Goal: Information Seeking & Learning: Learn about a topic

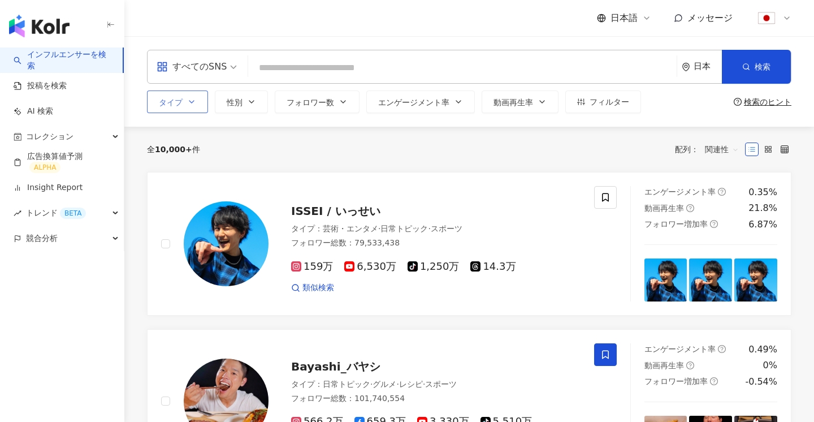
click at [181, 102] on span "タイプ" at bounding box center [171, 102] width 24 height 9
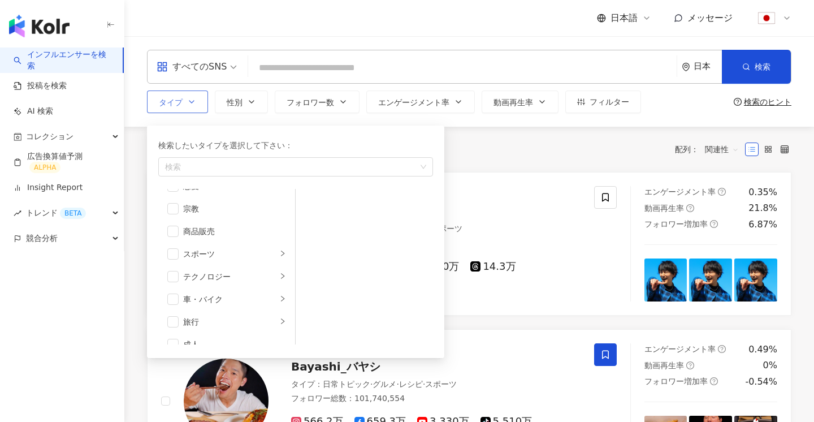
scroll to position [392, 0]
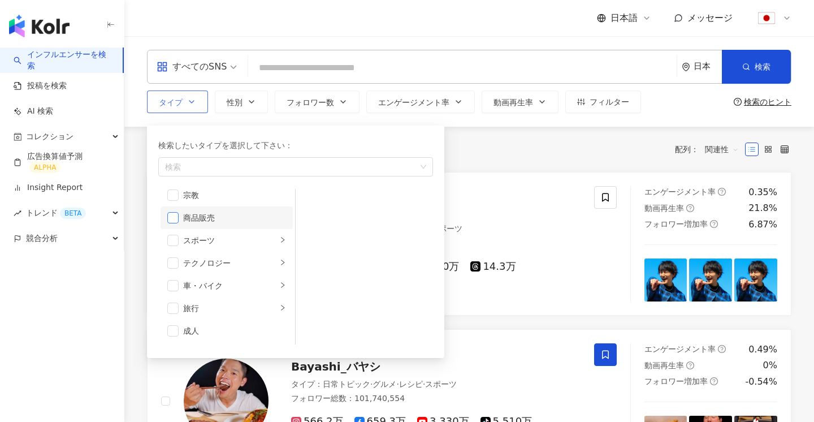
click at [172, 219] on span "button" at bounding box center [172, 217] width 11 height 11
click at [703, 61] on div "日本" at bounding box center [702, 66] width 40 height 33
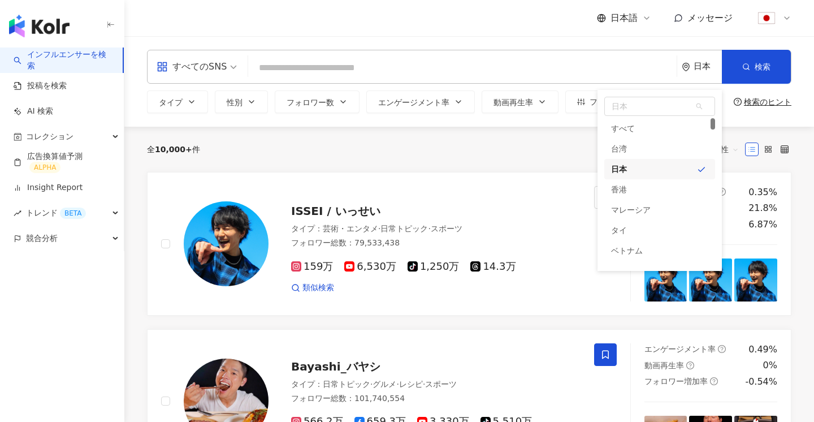
click at [700, 61] on div "日本 日本 tw jp hk すべて 台湾 日本 香港 マレーシア タイ ベトナム シンガポール" at bounding box center [702, 66] width 40 height 33
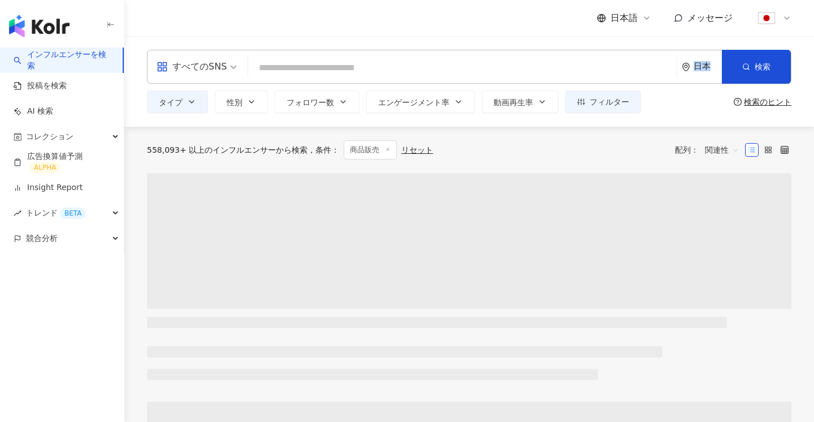
click at [700, 61] on div "日本 日本 tw jp hk すべて 台湾 日本 香港 マレーシア タイ ベトナム シンガポール" at bounding box center [702, 66] width 40 height 33
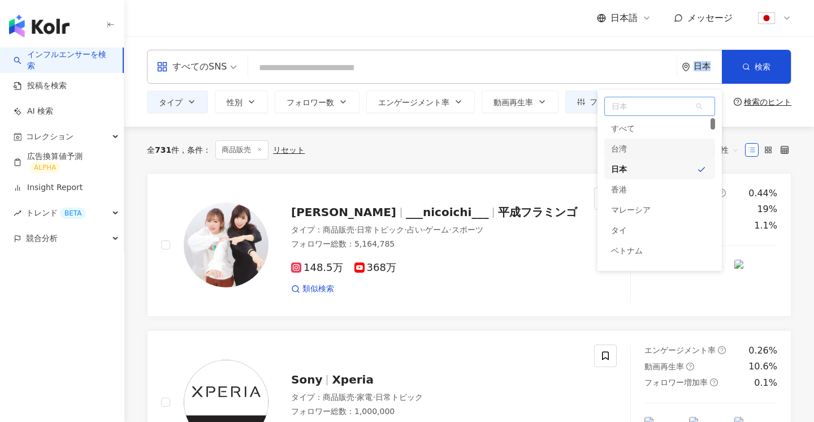
click at [640, 150] on div "台湾" at bounding box center [660, 149] width 111 height 20
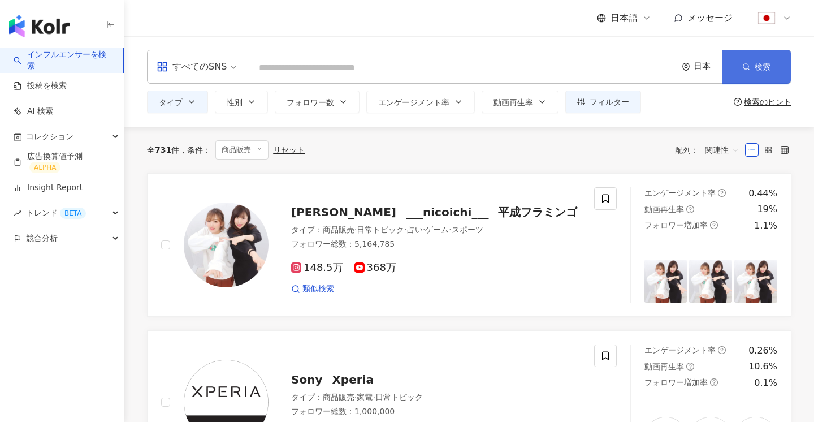
click at [750, 60] on button "検索" at bounding box center [756, 67] width 69 height 34
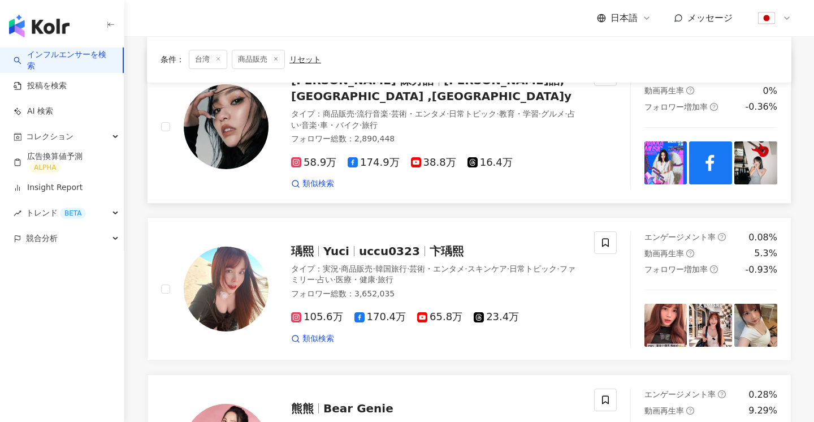
scroll to position [321, 0]
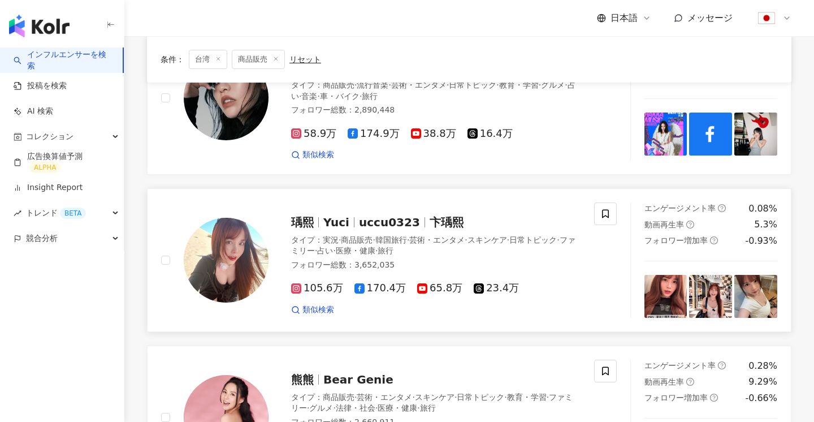
click at [444, 246] on div "タイプ ： 実況 · 商品販売 · 韓国旅行 · 芸術・エンタメ · スキンケア · 日常トピック · ファミリー · 占い · 医療・健康 · 旅行 フォロ…" at bounding box center [436, 254] width 290 height 39
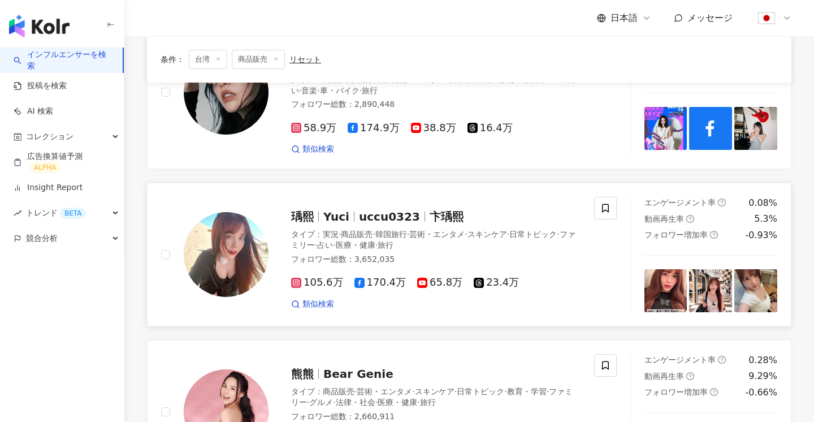
scroll to position [0, 0]
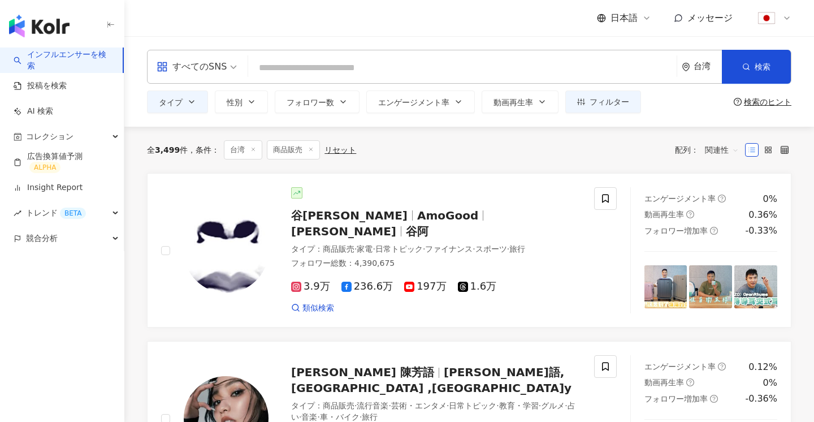
click at [279, 70] on input "search" at bounding box center [463, 67] width 420 height 21
click at [297, 70] on input "search" at bounding box center [463, 67] width 420 height 21
click at [198, 110] on button "タイプ" at bounding box center [177, 101] width 61 height 23
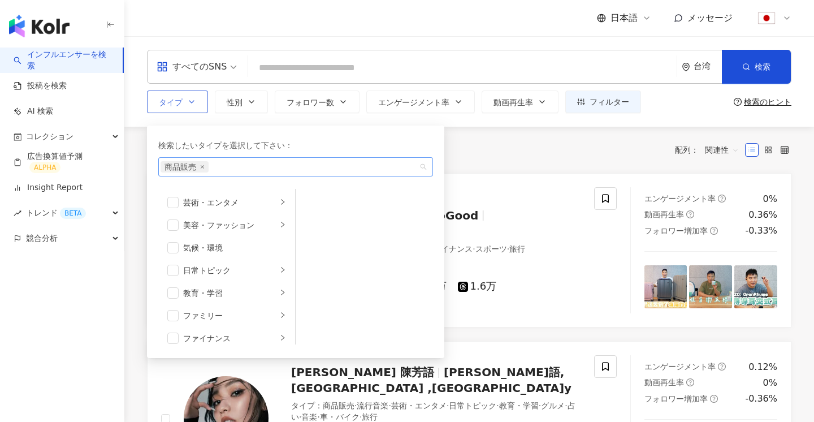
click at [227, 161] on div "商品販売" at bounding box center [290, 166] width 258 height 11
type input "*"
click at [203, 168] on icon "close" at bounding box center [202, 167] width 5 height 5
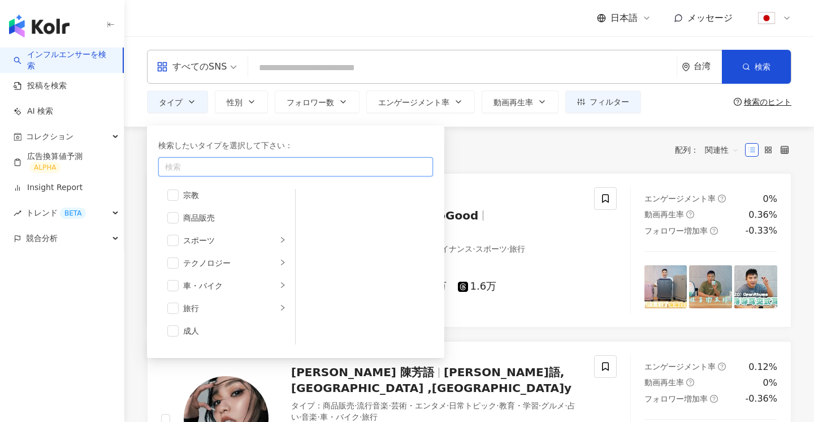
click at [209, 168] on div "button" at bounding box center [290, 167] width 258 height 8
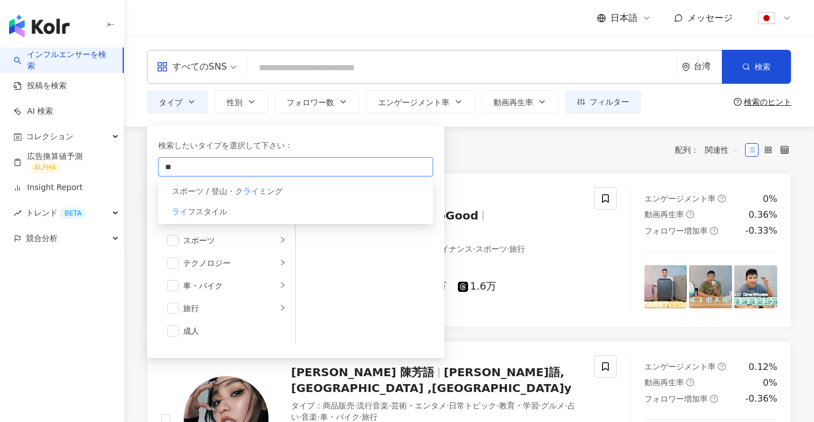
type input "*"
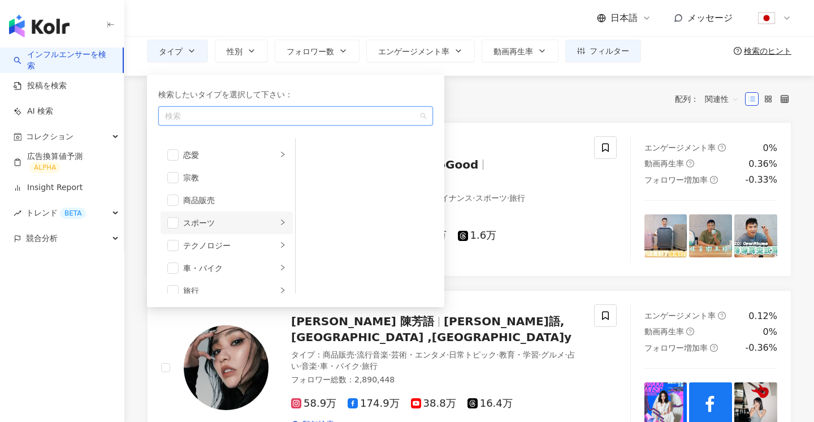
scroll to position [346, 0]
click at [178, 210] on span "button" at bounding box center [172, 212] width 11 height 11
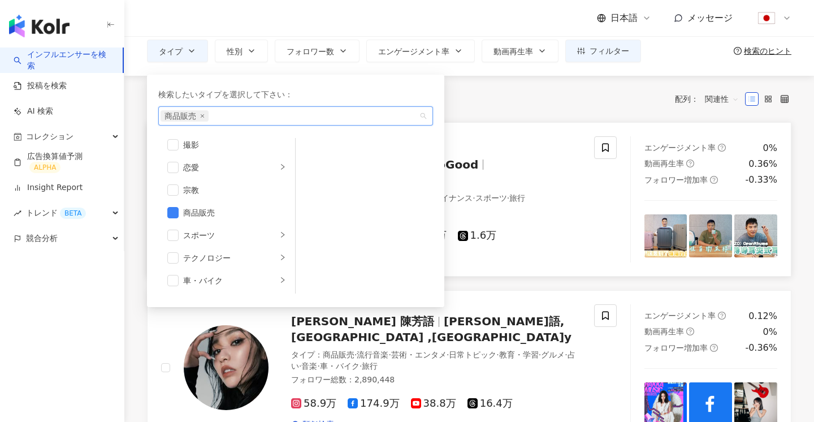
click at [509, 130] on link "谷阿莫 AmoGood 谷阿莫 AmoGood 谷阿 タイプ ： 商品販売 · 家電 · 日常トピック · ファイナンス · スポーツ · 旅行 フォロワー総…" at bounding box center [469, 199] width 645 height 154
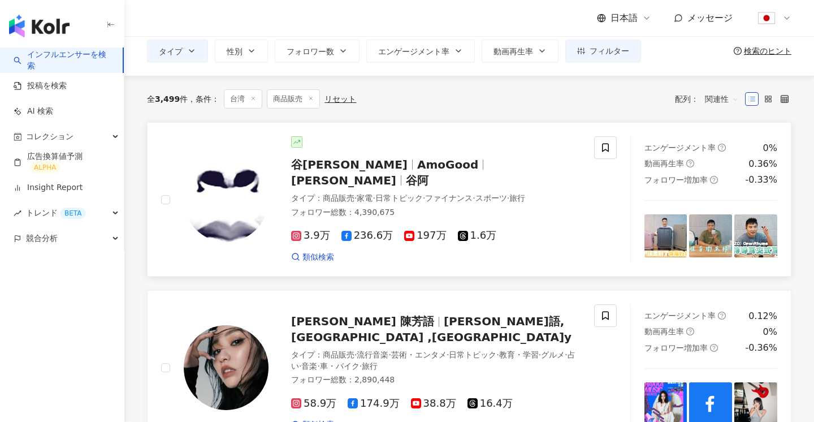
scroll to position [0, 0]
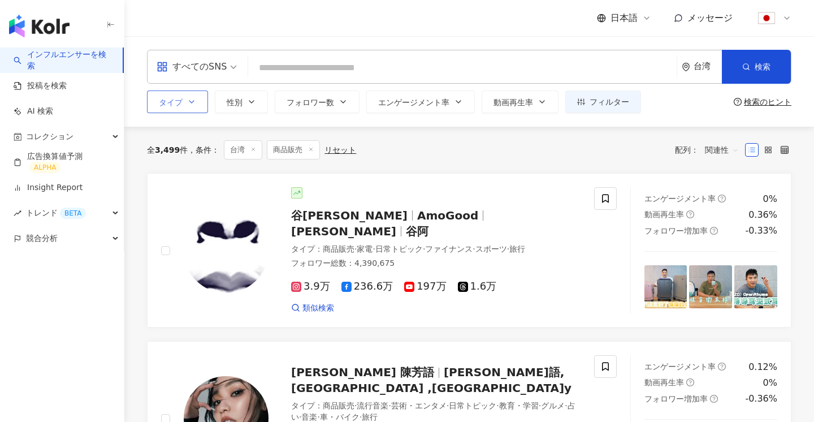
click at [179, 96] on button "タイプ" at bounding box center [177, 101] width 61 height 23
click at [297, 67] on input "search" at bounding box center [463, 67] width 420 height 21
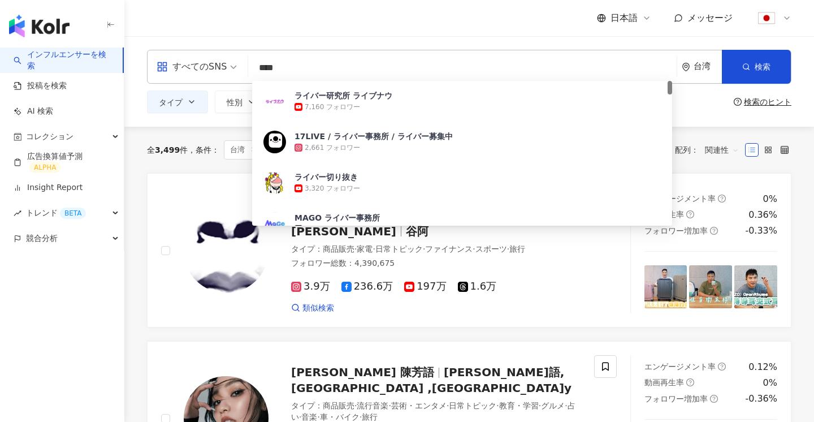
type input "****"
click at [481, 24] on div "日本語 メッセージ" at bounding box center [469, 18] width 645 height 36
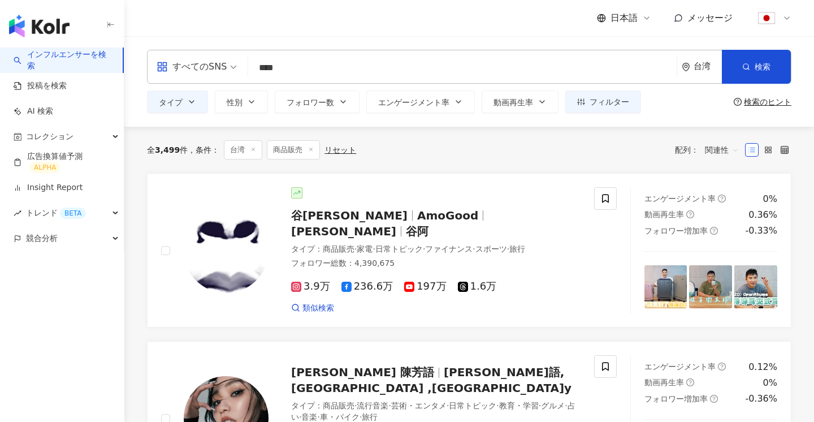
click at [701, 67] on div "台湾" at bounding box center [708, 67] width 28 height 10
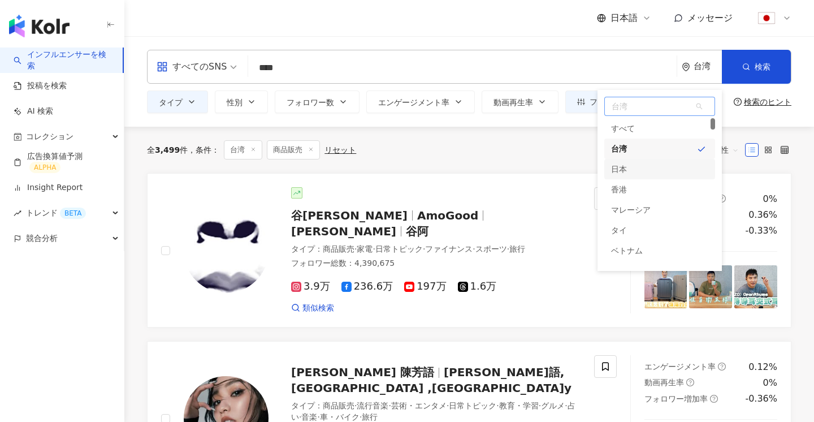
click at [653, 167] on div "日本" at bounding box center [660, 169] width 111 height 20
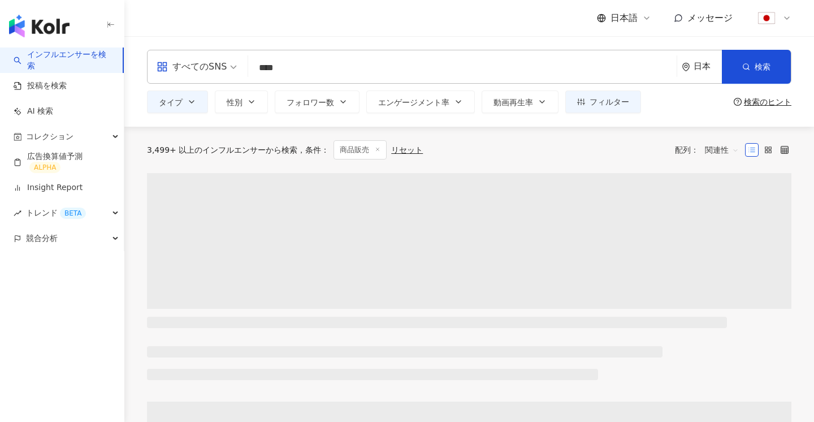
click at [698, 75] on div "日本" at bounding box center [702, 66] width 40 height 33
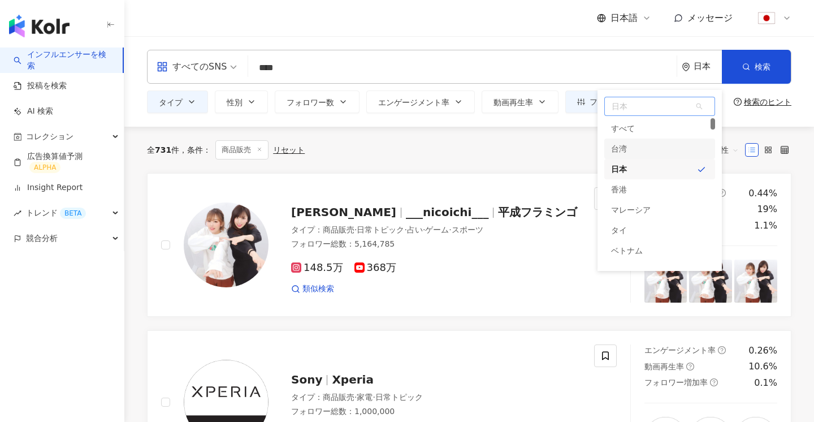
click at [654, 154] on div "台湾" at bounding box center [660, 149] width 111 height 20
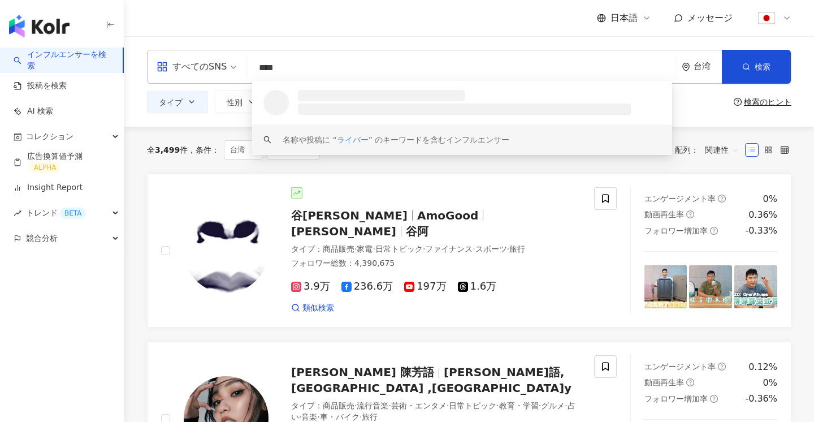
click at [374, 68] on input "****" at bounding box center [463, 67] width 420 height 21
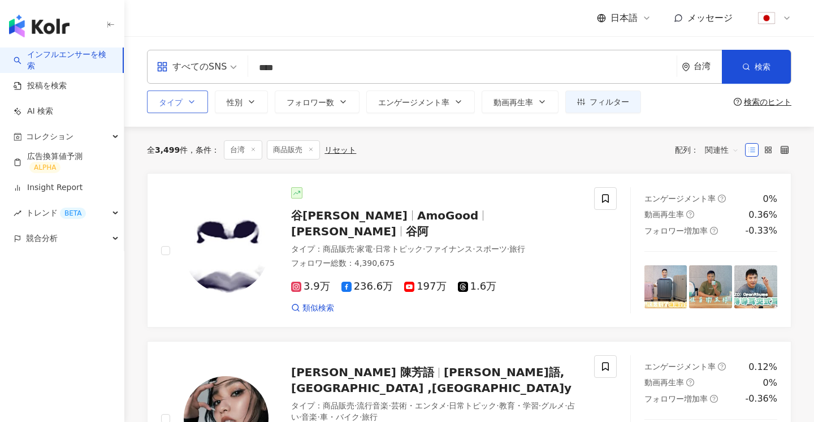
click at [167, 110] on button "タイプ" at bounding box center [177, 101] width 61 height 23
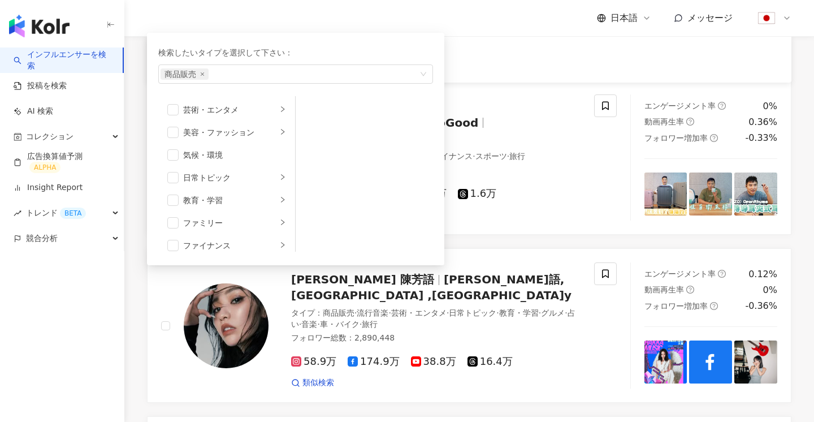
click at [532, 21] on div "日本語 メッセージ" at bounding box center [469, 18] width 645 height 36
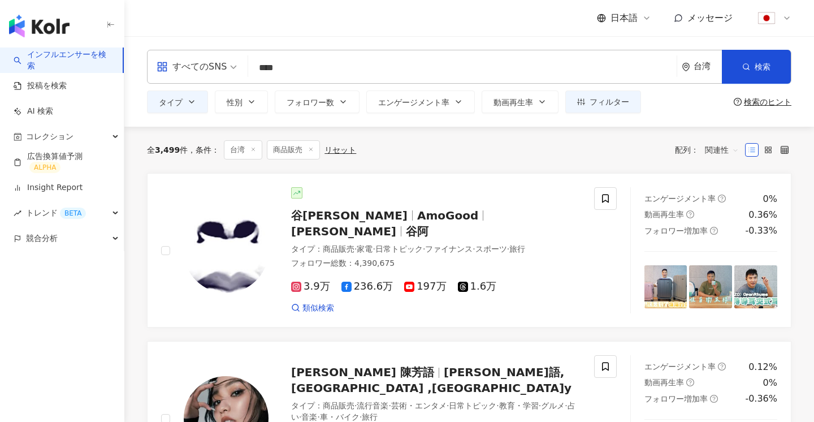
click at [312, 81] on div "すべてのSNS **** 台湾 検索 d2e1b7dc-c59d-4336-a3e9-039ac6bcafbc ライバー研究所 ライブナウ 7,160 フォロ…" at bounding box center [469, 67] width 645 height 34
click at [195, 98] on icon "button" at bounding box center [191, 101] width 9 height 9
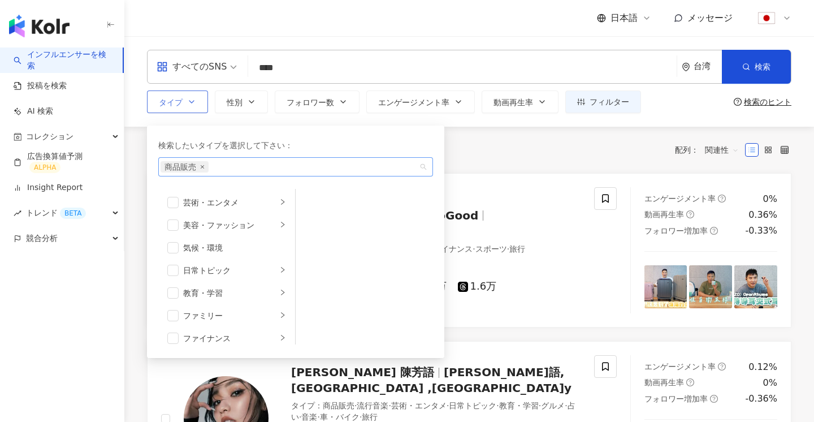
click at [201, 165] on icon "close" at bounding box center [202, 167] width 5 height 5
click at [588, 107] on button "フィルター" at bounding box center [604, 101] width 76 height 23
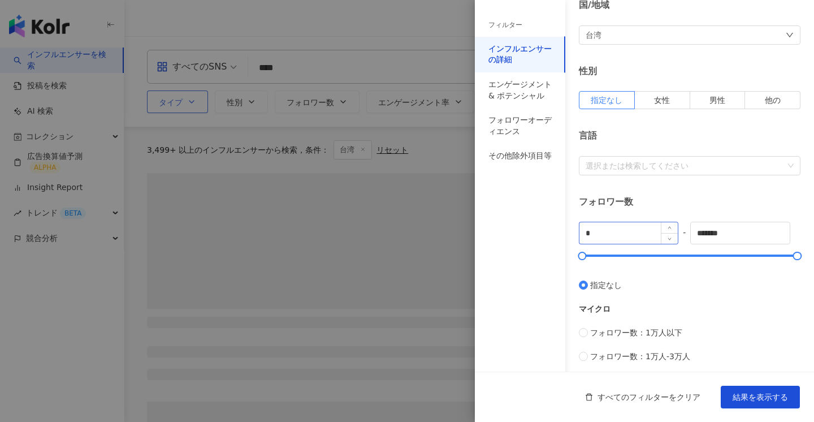
scroll to position [310, 0]
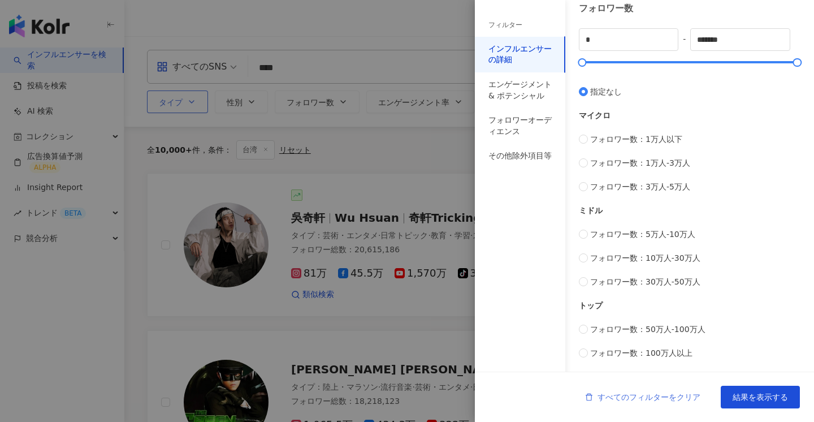
click at [640, 398] on span "すべてのフィルターをクリア" at bounding box center [649, 396] width 103 height 9
click at [637, 401] on span "すべてのフィルターをクリア" at bounding box center [649, 396] width 103 height 9
click at [425, 155] on div at bounding box center [407, 211] width 814 height 422
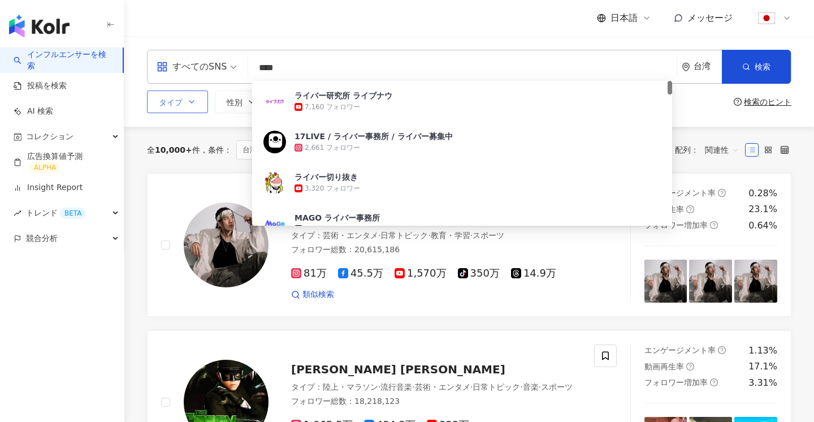
click at [312, 75] on input "****" at bounding box center [463, 67] width 420 height 21
drag, startPoint x: 317, startPoint y: 72, endPoint x: 226, endPoint y: 66, distance: 91.2
click at [226, 66] on div "すべてのSNS **** 台湾 検索 d2e1b7dc-c59d-4336-a3e9-039ac6bcafbc ライバー研究所 ライブナウ 7,160 フォロ…" at bounding box center [469, 67] width 645 height 34
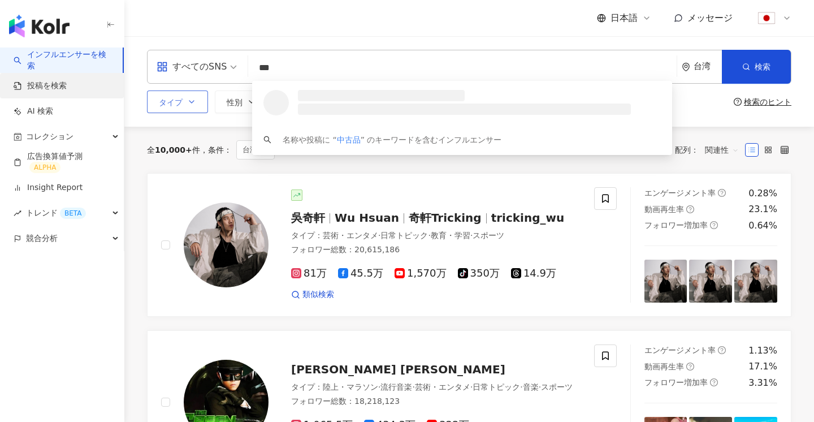
type input "***"
click at [44, 80] on link "投稿を検索" at bounding box center [40, 85] width 53 height 11
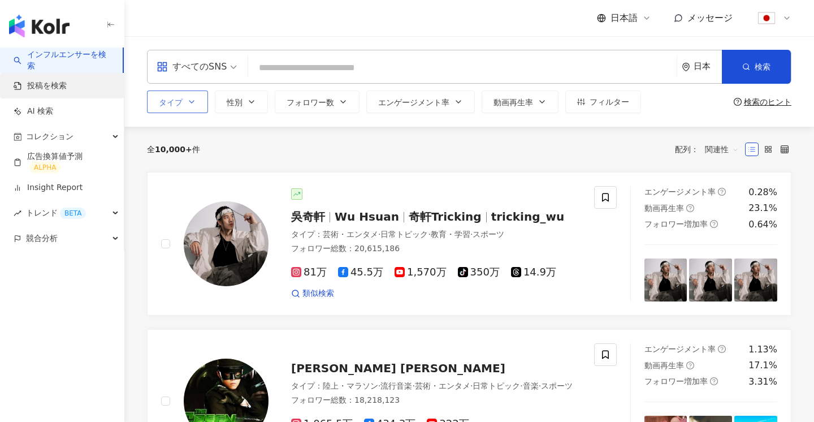
click at [44, 80] on link "投稿を検索" at bounding box center [40, 85] width 53 height 11
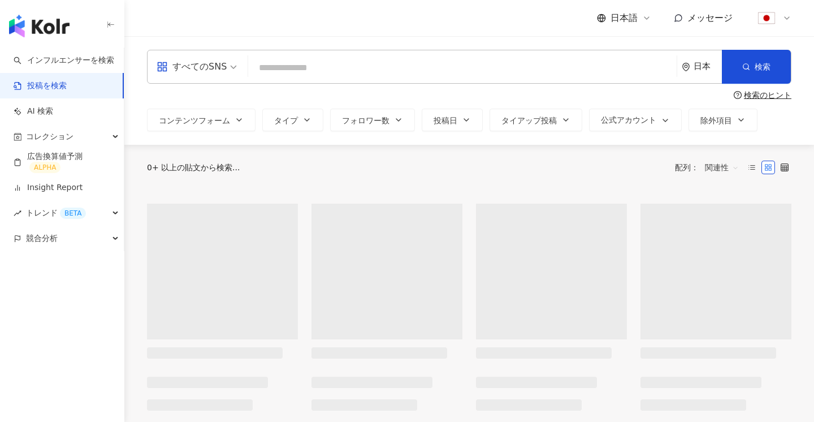
click at [274, 70] on input "search" at bounding box center [463, 67] width 420 height 24
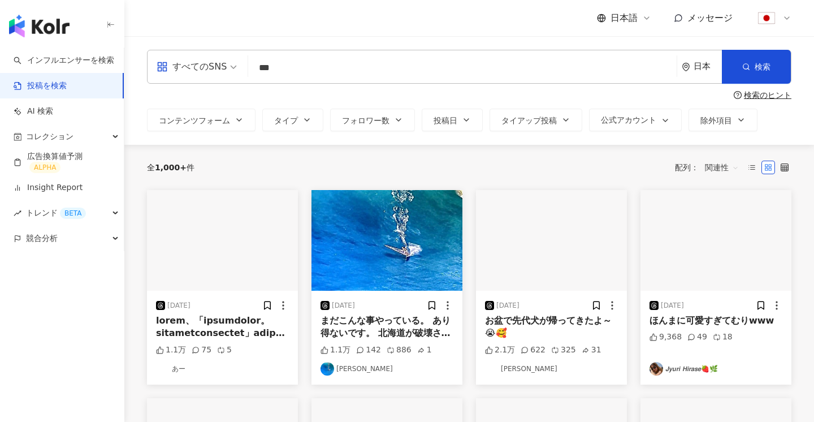
type input "***"
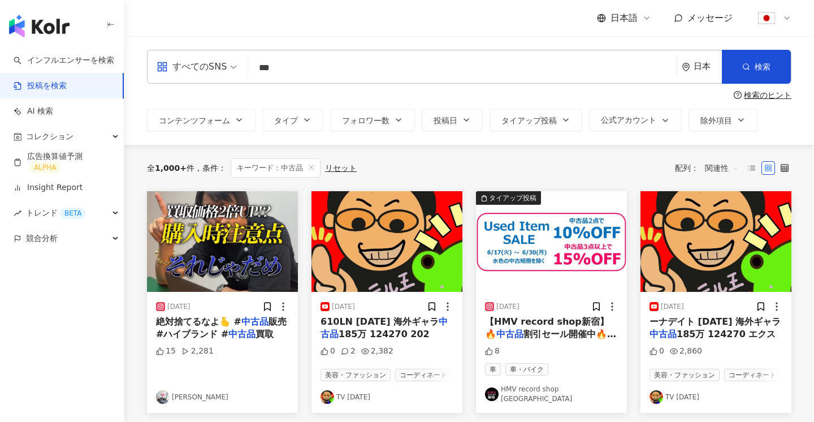
click at [685, 73] on div "日本" at bounding box center [702, 66] width 40 height 33
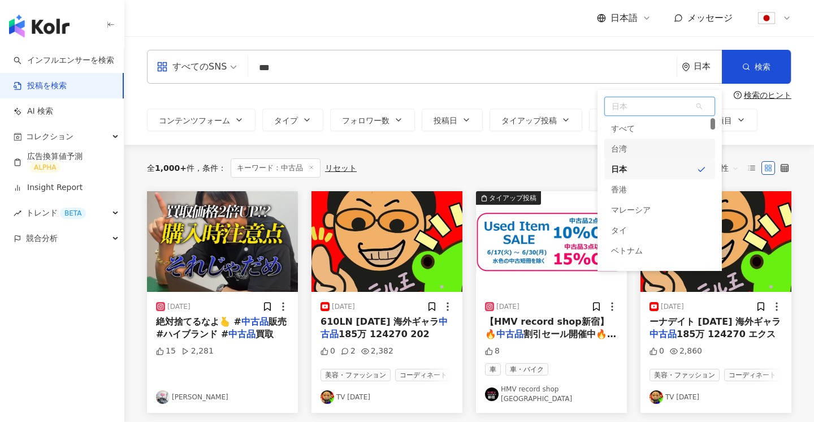
click at [642, 148] on div "台湾" at bounding box center [660, 149] width 111 height 20
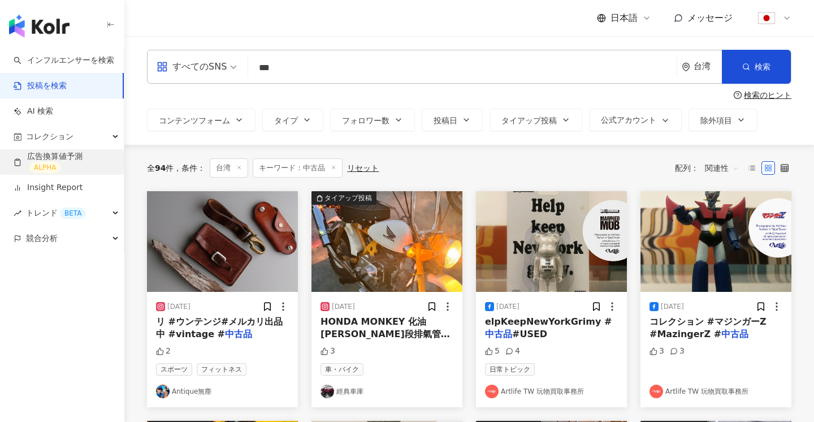
click at [64, 165] on link "広告換算値予測 ALPHA" at bounding box center [64, 162] width 101 height 23
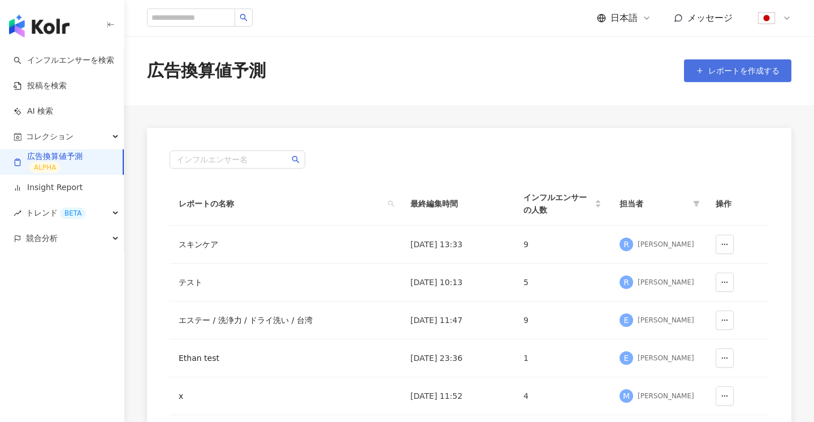
click at [715, 71] on span "レポートを作成する" at bounding box center [744, 70] width 71 height 9
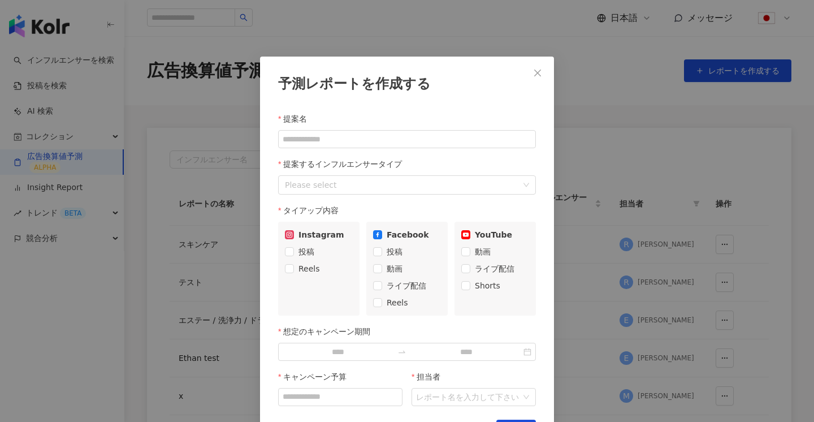
scroll to position [33, 0]
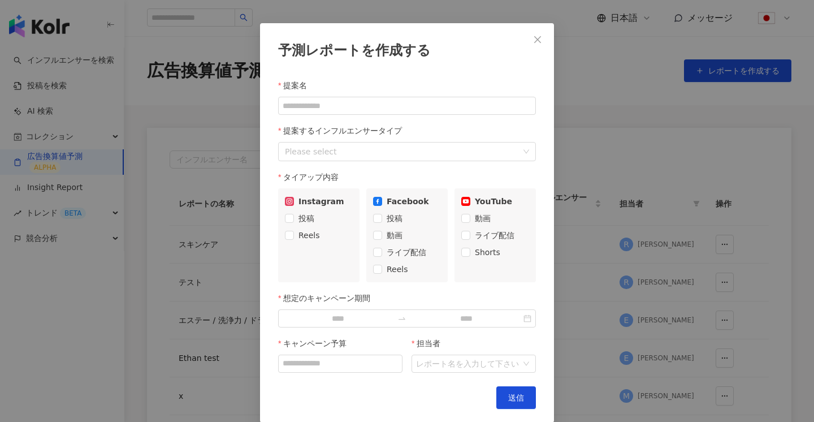
click at [403, 116] on div "提案名 提案するインフルエンサータイプ Please select タイアップ内容 Instagram 投稿 Reels Facebook 投稿 動画 ライブ…" at bounding box center [407, 223] width 258 height 299
click at [387, 106] on input "提案名" at bounding box center [407, 106] width 258 height 18
type input "****"
click at [427, 150] on div at bounding box center [400, 151] width 241 height 15
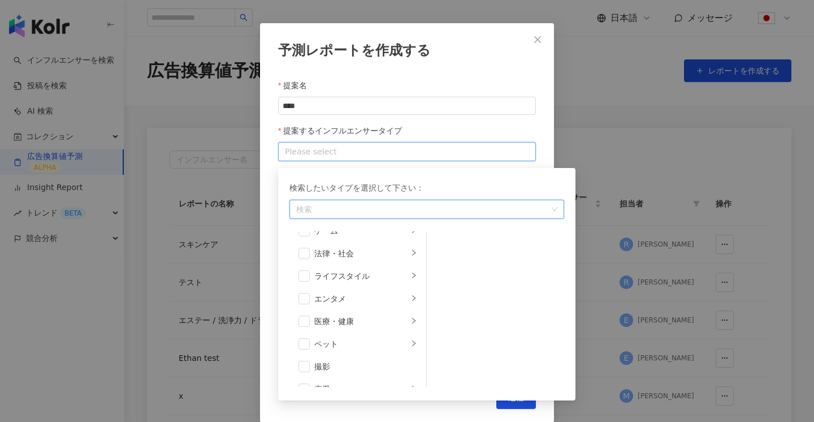
scroll to position [220, 0]
click at [363, 134] on label "提案するインフルエンサータイプ" at bounding box center [344, 130] width 132 height 23
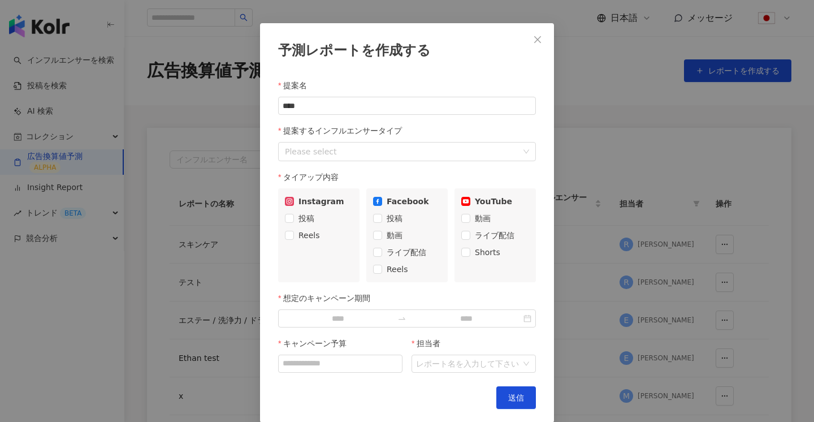
scroll to position [47, 0]
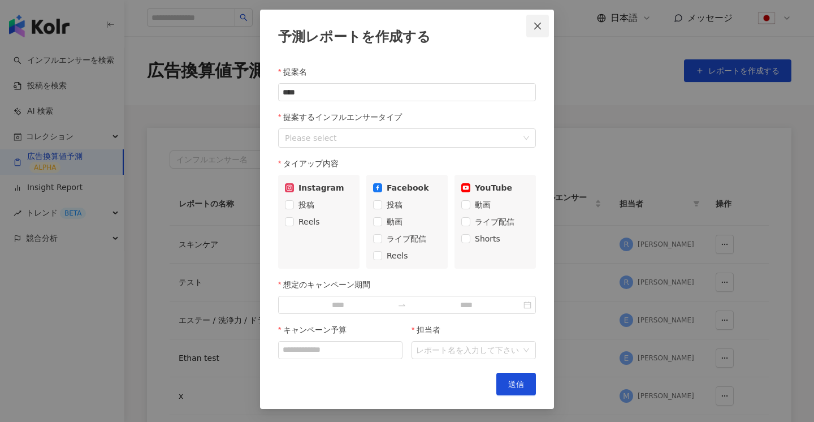
click at [541, 30] on button "Close" at bounding box center [537, 26] width 23 height 23
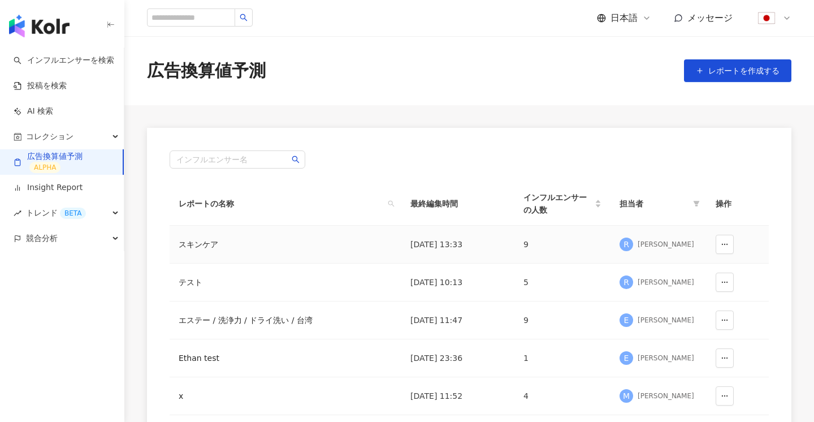
click at [661, 243] on div "Ryota Maruyama" at bounding box center [666, 245] width 57 height 10
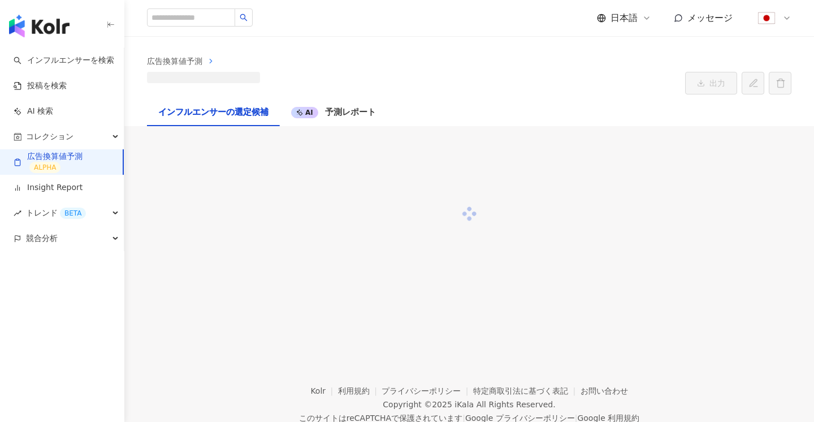
click at [653, 251] on div "広告換算値予測 出力 インフルエンサーの選定候補 AI 予測レポート 予測レポートを作成する 提案名 提案するインフルエンサータイプ Please selec…" at bounding box center [469, 185] width 690 height 296
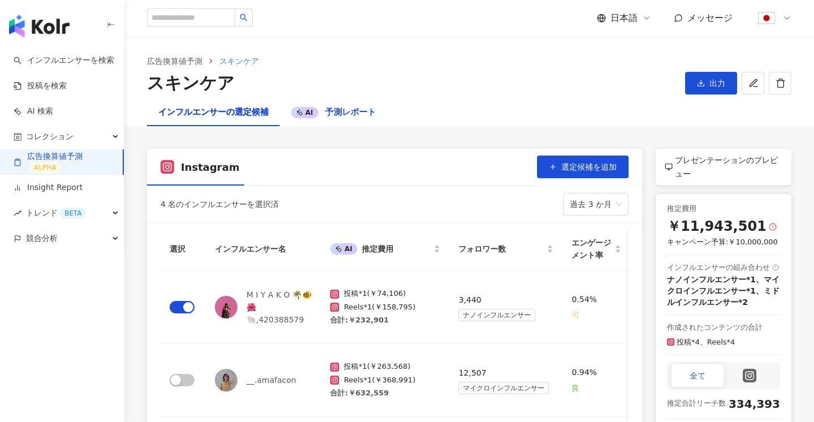
click at [335, 113] on span "予測レポート" at bounding box center [350, 112] width 51 height 10
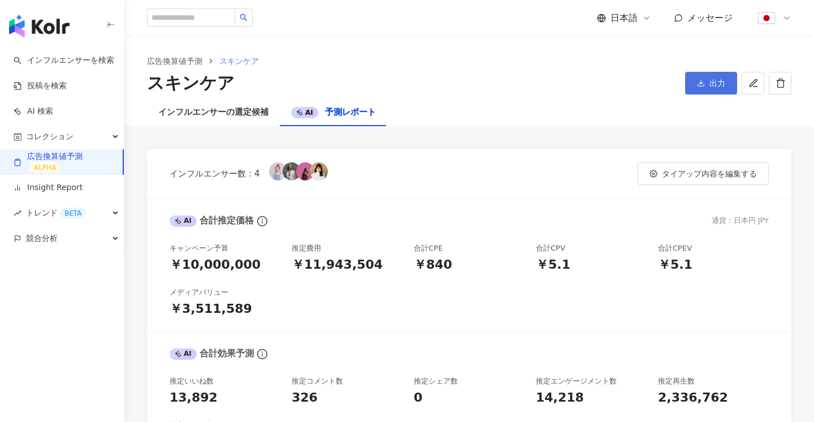
click at [723, 78] on button "出力" at bounding box center [711, 83] width 52 height 23
click at [710, 106] on span "プレゼンテーションを出力" at bounding box center [741, 110] width 95 height 12
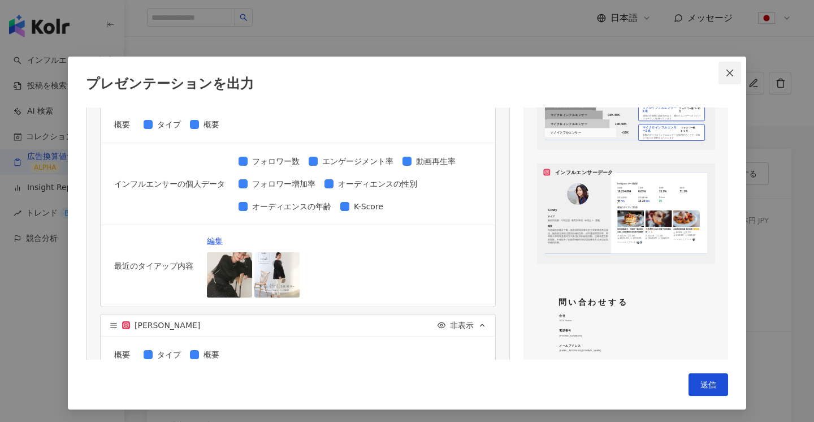
click at [726, 77] on button "Close" at bounding box center [730, 73] width 23 height 23
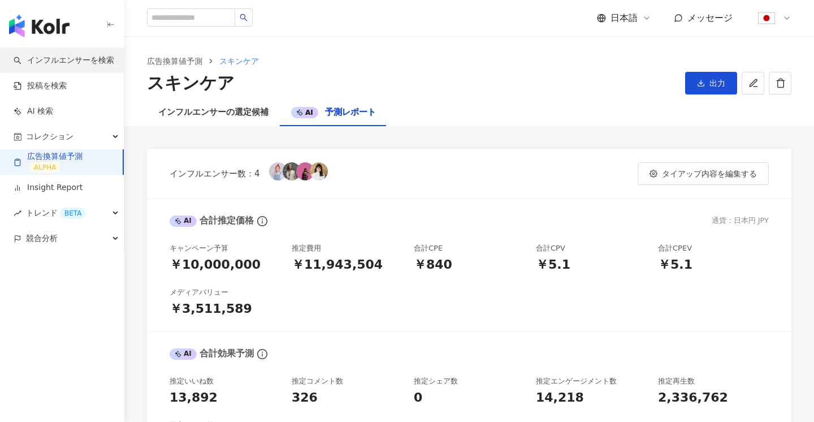
click at [89, 55] on link "インフルエンサーを検索" at bounding box center [64, 60] width 101 height 11
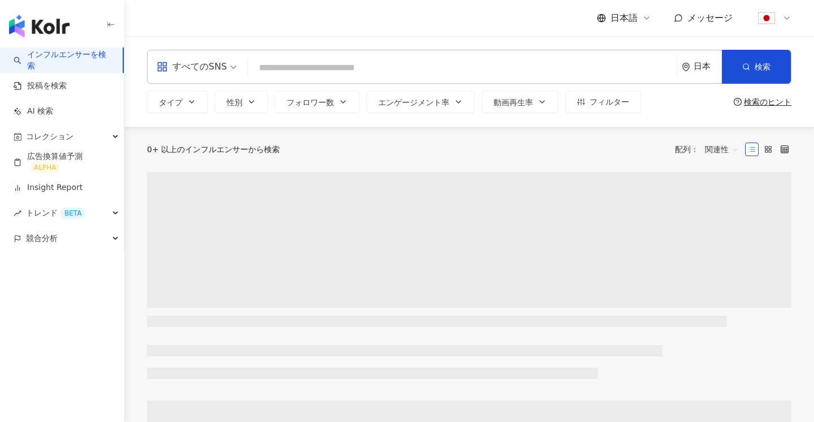
click at [699, 65] on div "日本" at bounding box center [708, 67] width 28 height 10
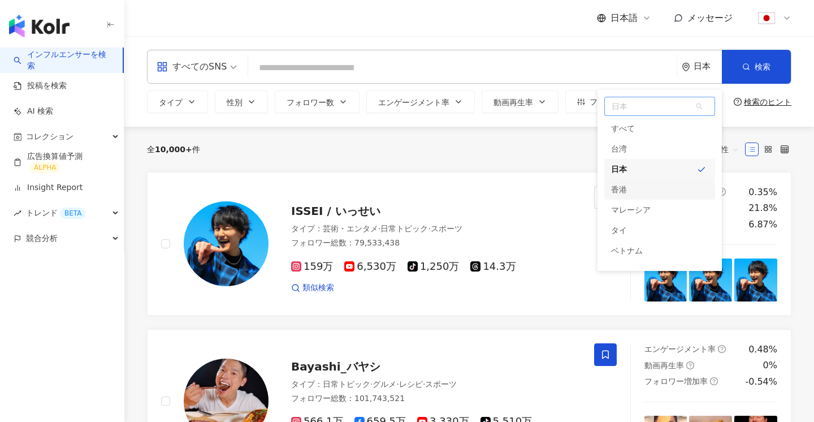
click at [639, 187] on div "香港" at bounding box center [660, 189] width 111 height 20
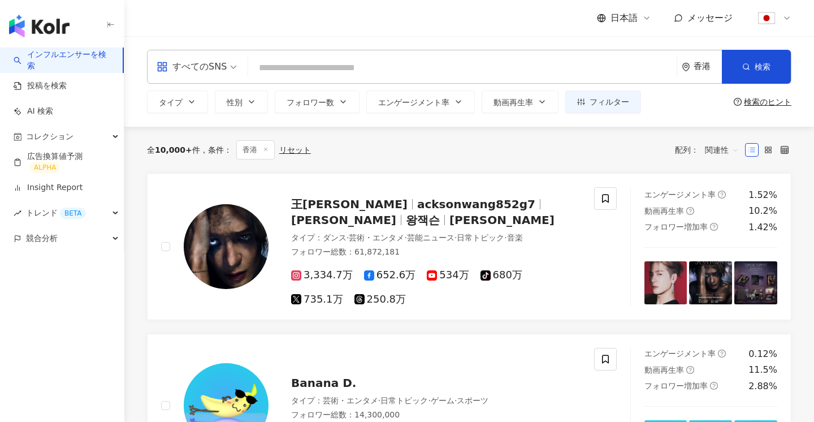
click at [687, 64] on icon "environment" at bounding box center [686, 67] width 8 height 8
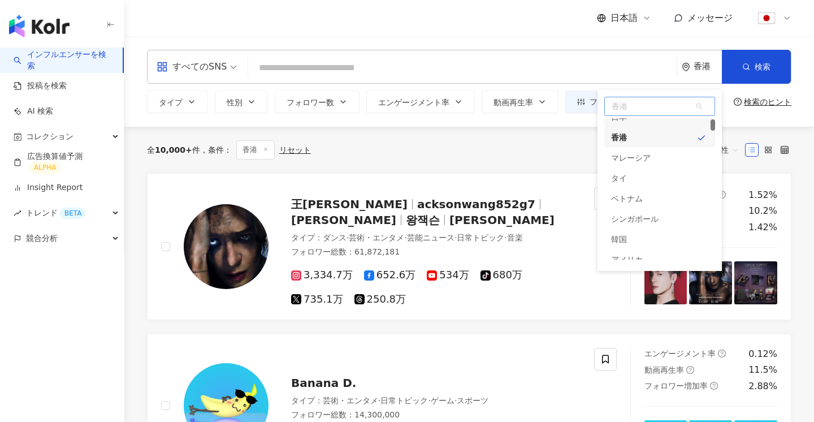
scroll to position [68, 0]
click at [641, 203] on div "シンガポール" at bounding box center [635, 202] width 48 height 20
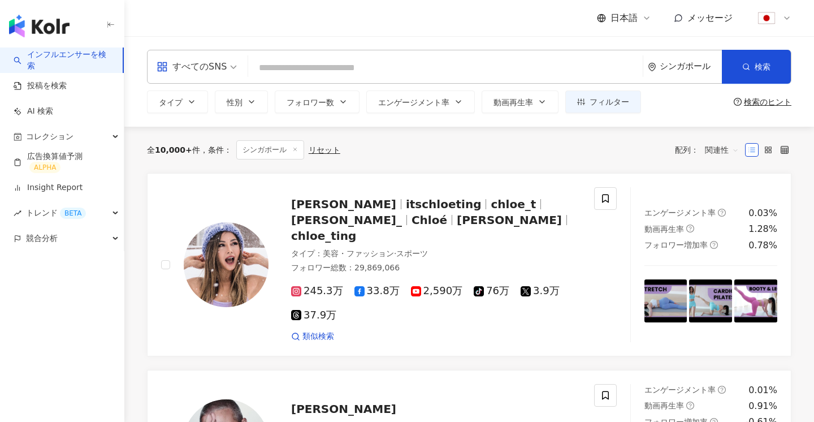
click at [590, 90] on div "すべてのSNS シンガポール 検索 タイプ 性別 フォロワー数 エンゲージメント率 動画再生率 フィルター 検索のヒント" at bounding box center [469, 81] width 690 height 63
click at [589, 90] on button "フィルター" at bounding box center [604, 101] width 76 height 23
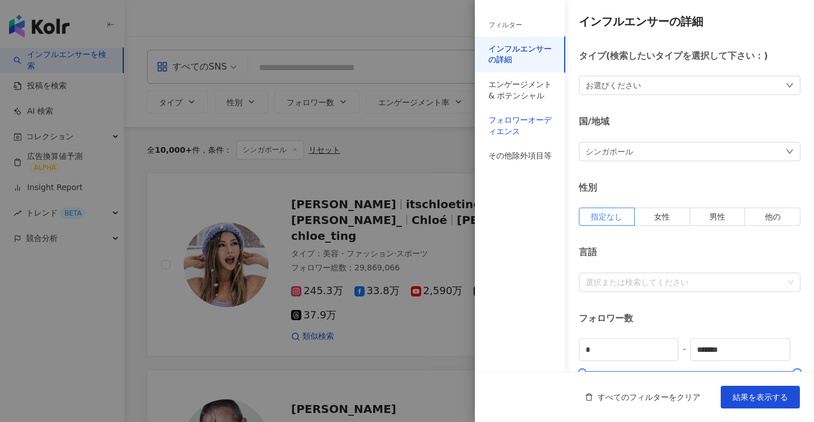
click at [517, 127] on div "フォロワーオーディエンス" at bounding box center [520, 126] width 63 height 22
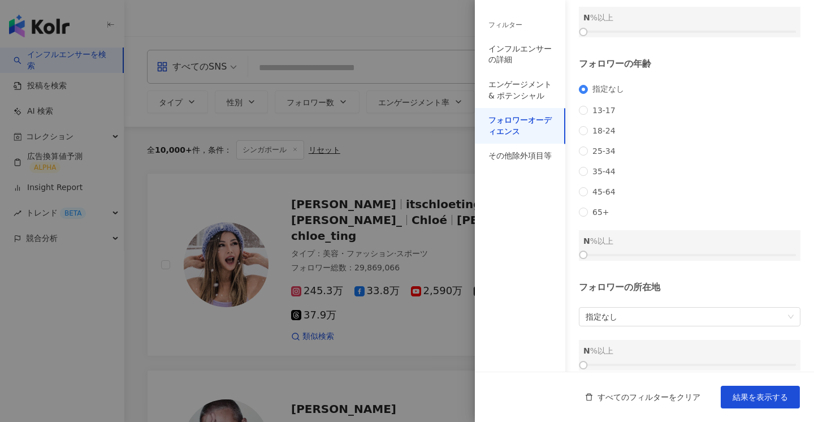
scroll to position [131, 0]
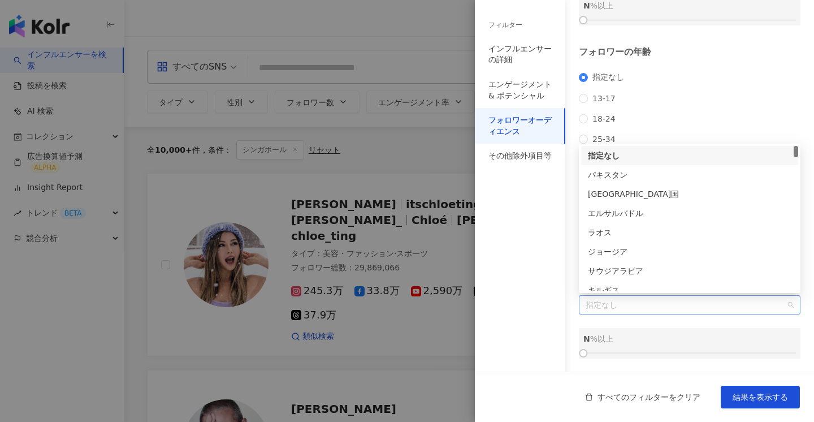
click at [633, 305] on span "指定なし" at bounding box center [690, 305] width 208 height 18
click at [637, 235] on div "コンゴ共和国" at bounding box center [690, 234] width 204 height 12
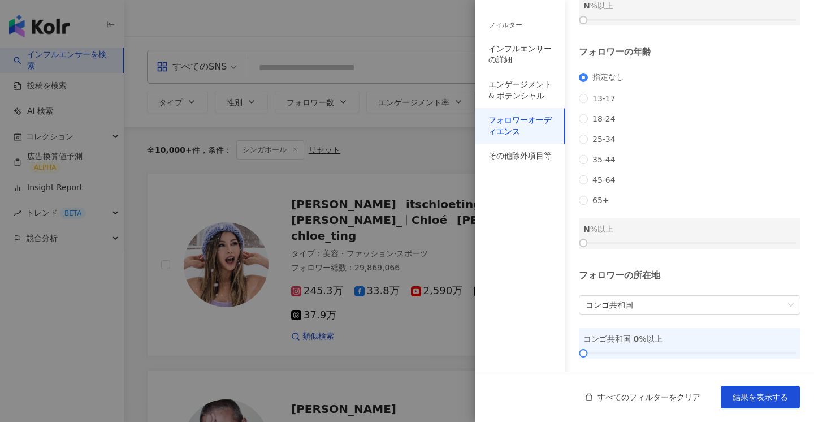
drag, startPoint x: 590, startPoint y: 348, endPoint x: 711, endPoint y: 347, distance: 120.5
click at [711, 347] on div "コンゴ共和国 0 %以上" at bounding box center [690, 343] width 222 height 31
drag, startPoint x: 580, startPoint y: 354, endPoint x: 746, endPoint y: 351, distance: 166.3
click at [746, 351] on div at bounding box center [749, 353] width 6 height 6
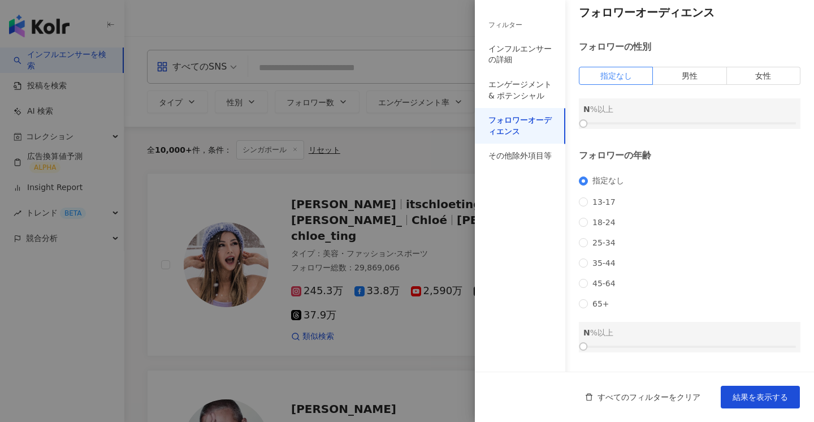
scroll to position [0, 0]
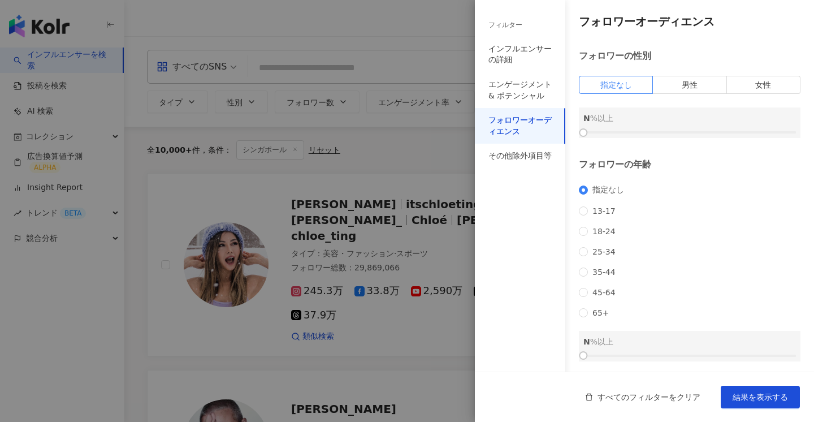
click at [457, 135] on div at bounding box center [407, 211] width 814 height 422
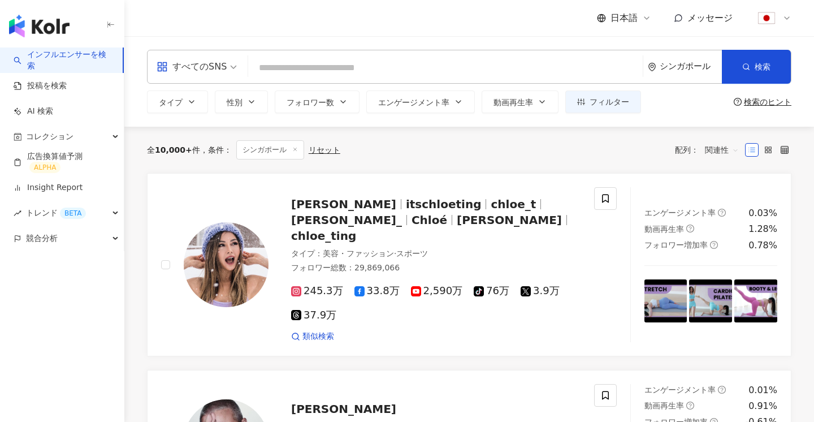
click at [683, 61] on div "シンガポール" at bounding box center [685, 66] width 74 height 33
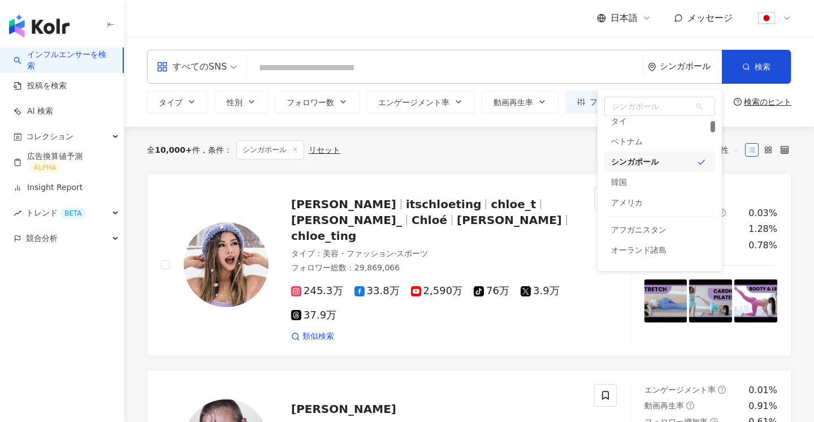
scroll to position [115, 0]
click at [639, 191] on div "アメリカ" at bounding box center [627, 196] width 32 height 20
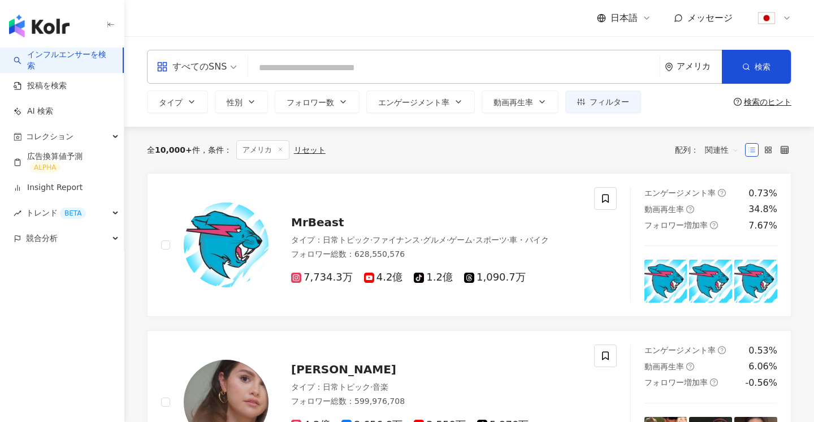
click at [684, 58] on div "アメリカ" at bounding box center [693, 66] width 57 height 33
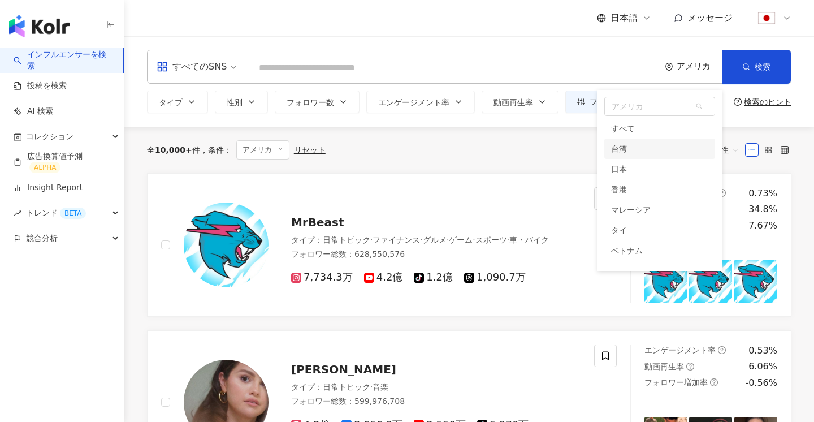
click at [442, 164] on div "全 10,000+ 件 条件 ： アメリカ リセット 配列： 関連性" at bounding box center [469, 150] width 645 height 46
